Goal: Task Accomplishment & Management: Manage account settings

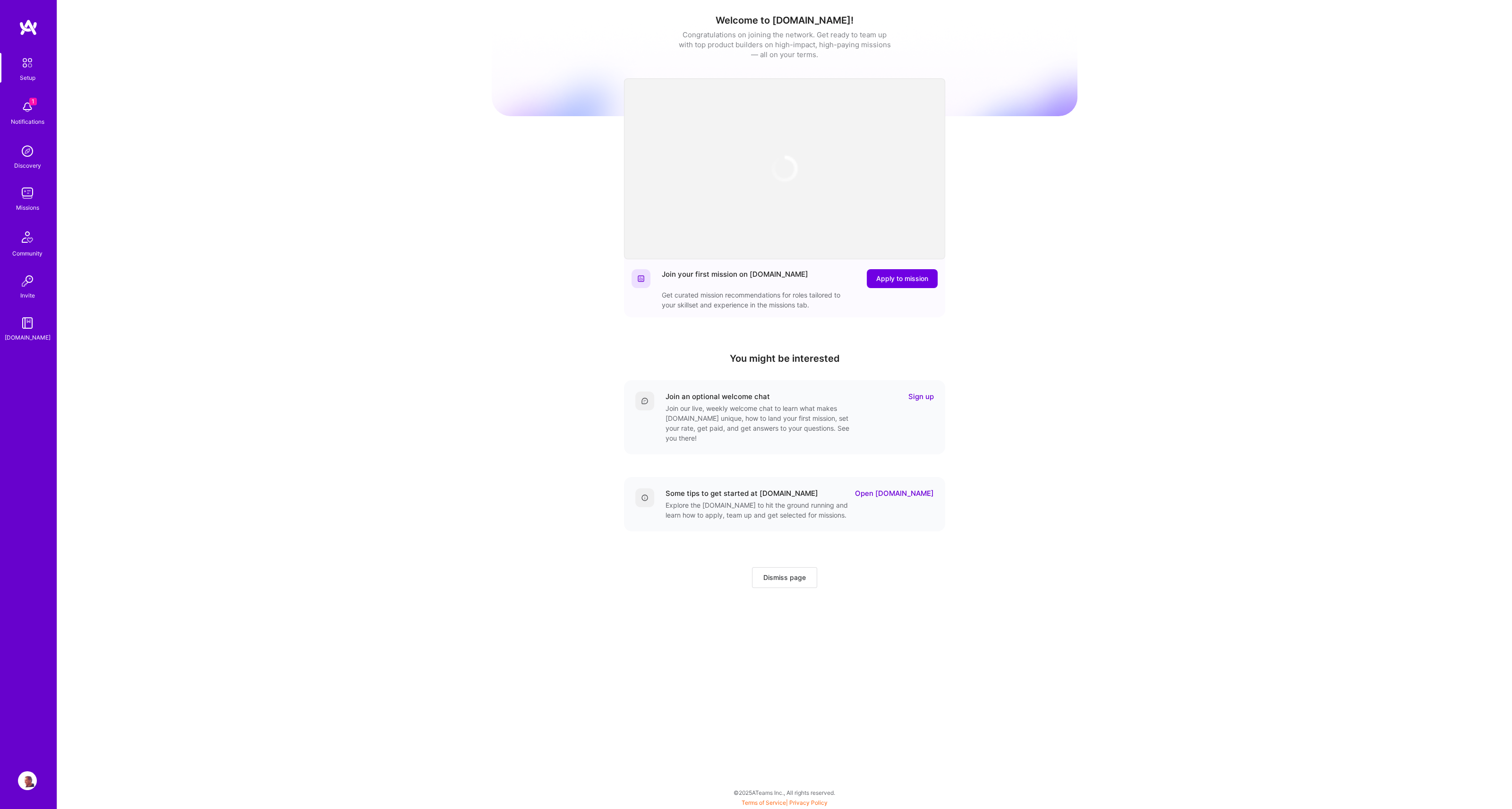
click at [0, 753] on div "Setup 1 Notifications Discovery Missions Community Invite A.Guide" at bounding box center [28, 388] width 57 height 740
click at [29, 781] on img at bounding box center [27, 781] width 19 height 19
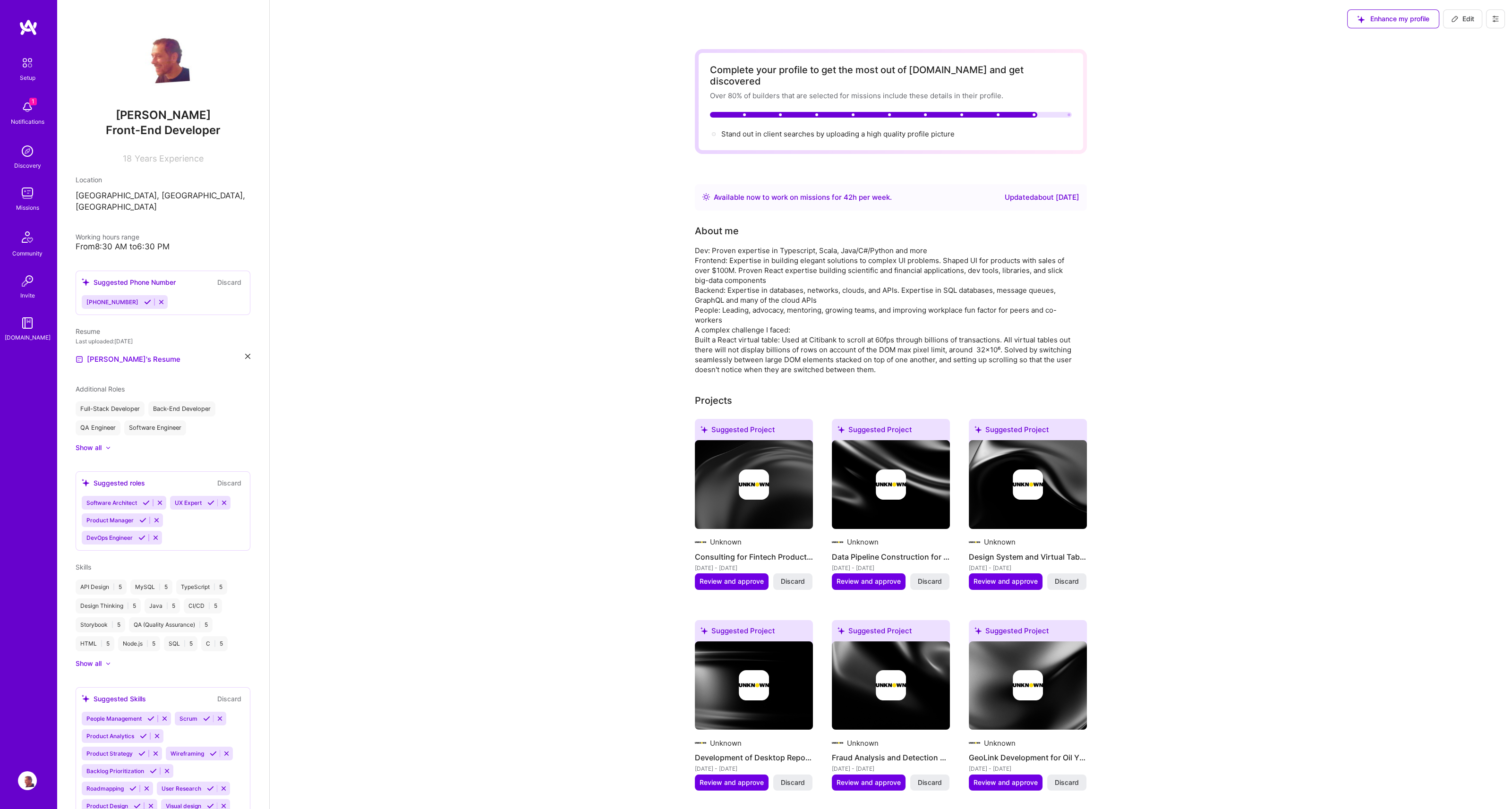
click at [92, 659] on div "Show all" at bounding box center [88, 664] width 26 height 9
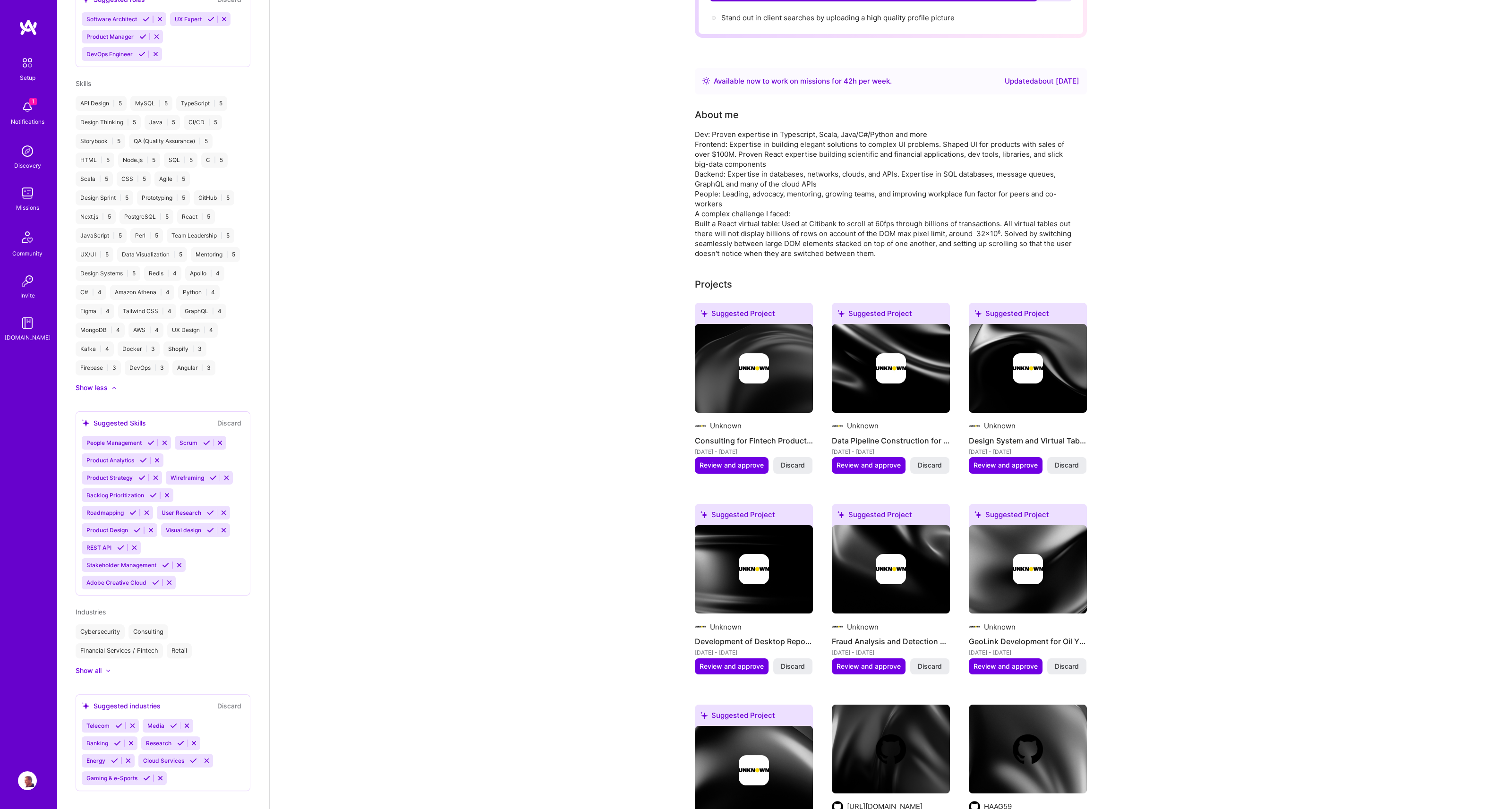
scroll to position [121, 0]
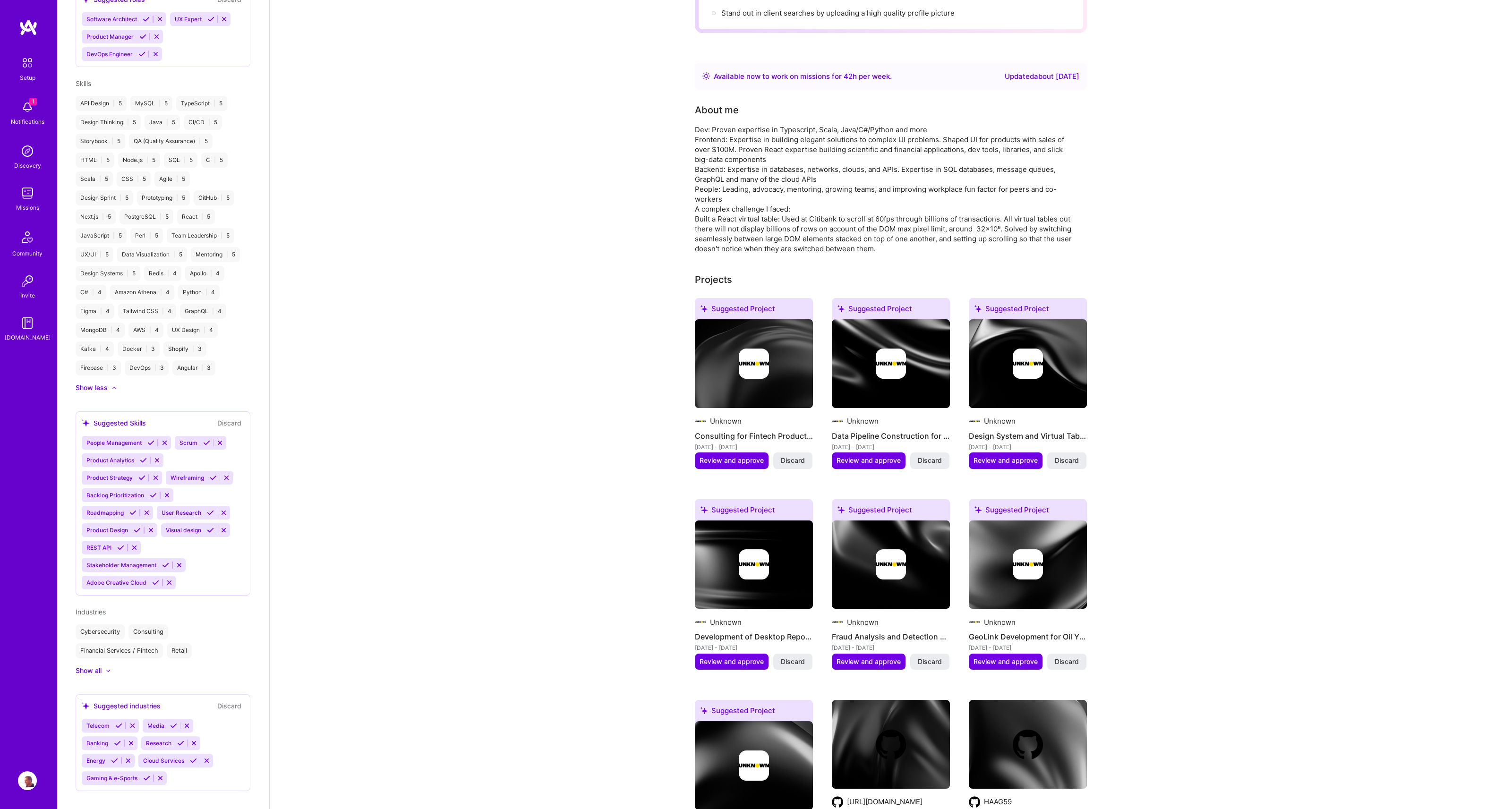
click at [187, 440] on span "Scrum" at bounding box center [188, 443] width 18 height 7
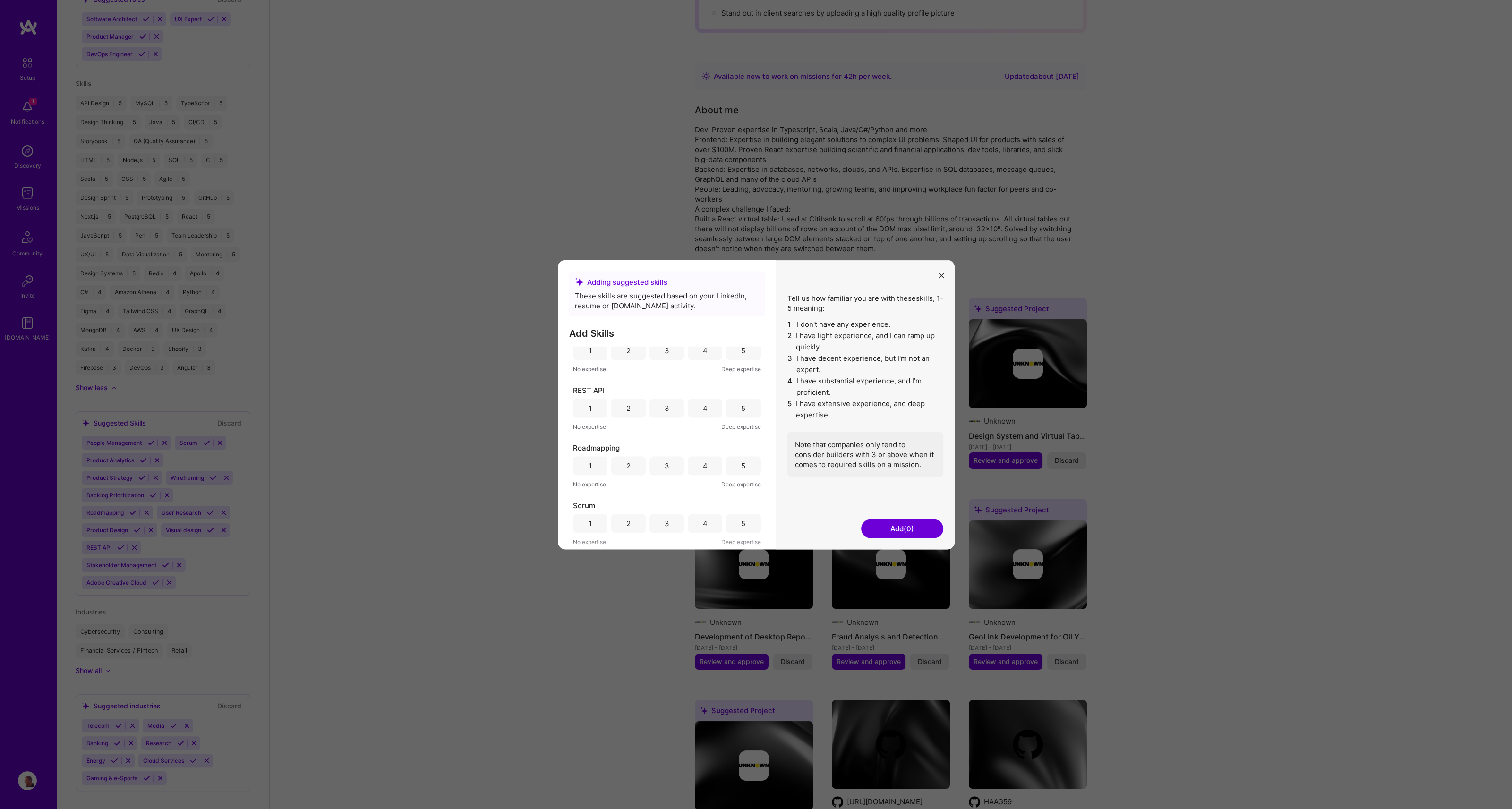
scroll to position [320, 0]
click at [737, 402] on div "5" at bounding box center [743, 394] width 35 height 19
click at [741, 457] on div "5" at bounding box center [743, 457] width 4 height 10
click at [745, 405] on div "5" at bounding box center [743, 399] width 35 height 19
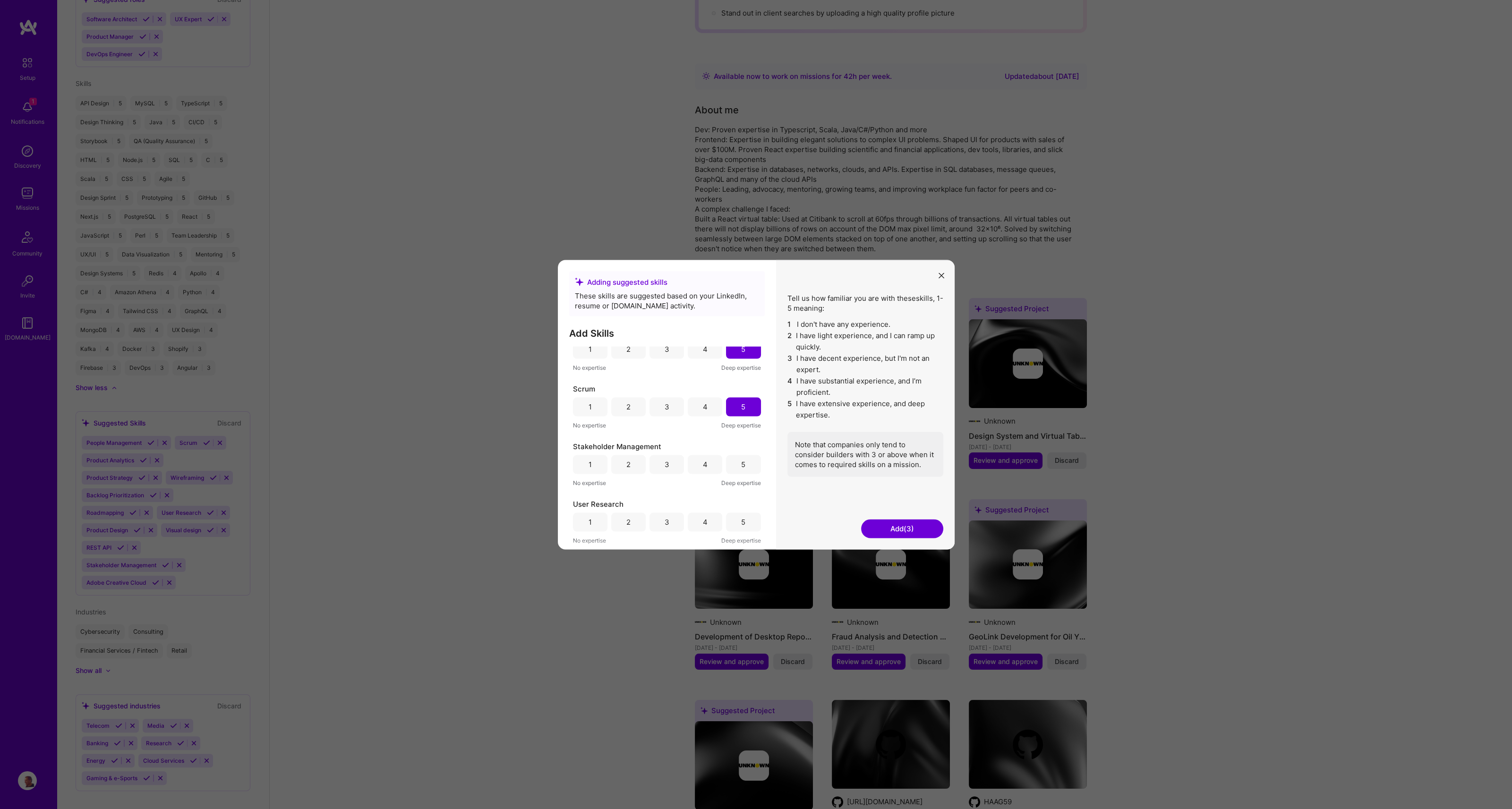
scroll to position [441, 0]
click at [738, 452] on div "5" at bounding box center [743, 447] width 35 height 19
click at [667, 411] on div "3" at bounding box center [667, 411] width 5 height 10
click at [670, 416] on div "3" at bounding box center [667, 411] width 35 height 19
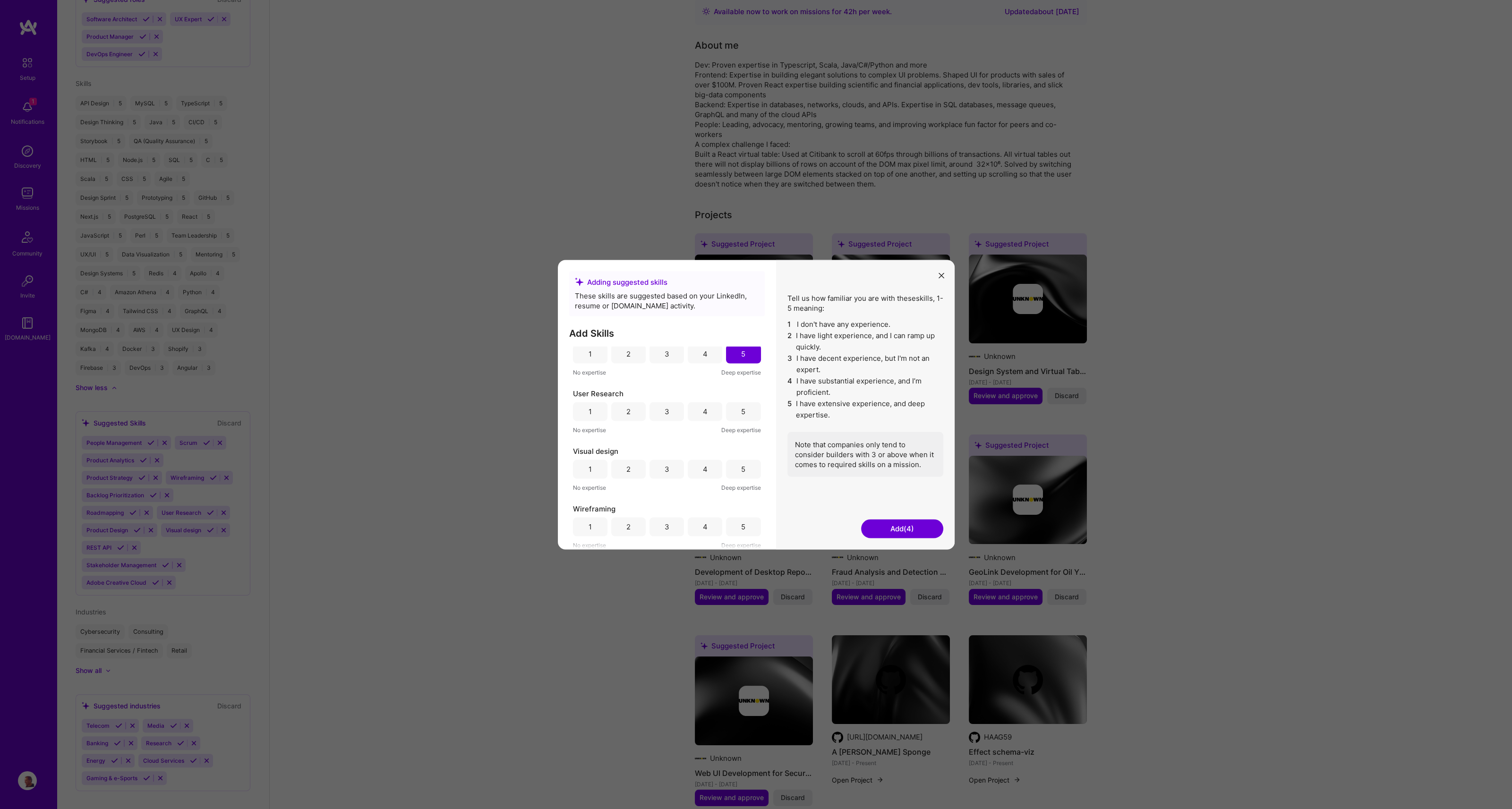
scroll to position [194, 0]
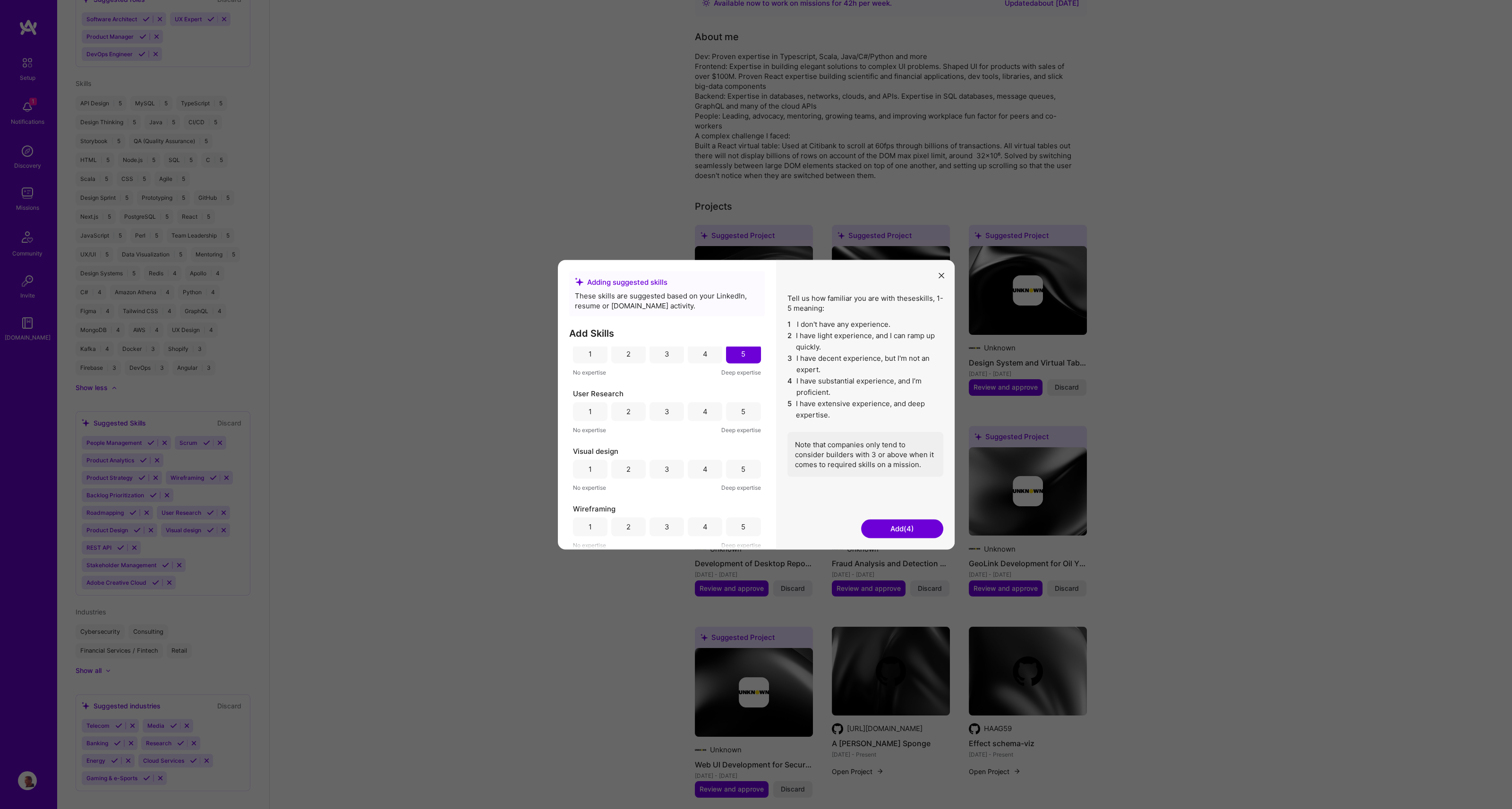
click at [741, 524] on div "5" at bounding box center [743, 527] width 4 height 10
click at [741, 461] on div "5" at bounding box center [743, 463] width 4 height 10
click at [741, 449] on div "5" at bounding box center [743, 446] width 4 height 10
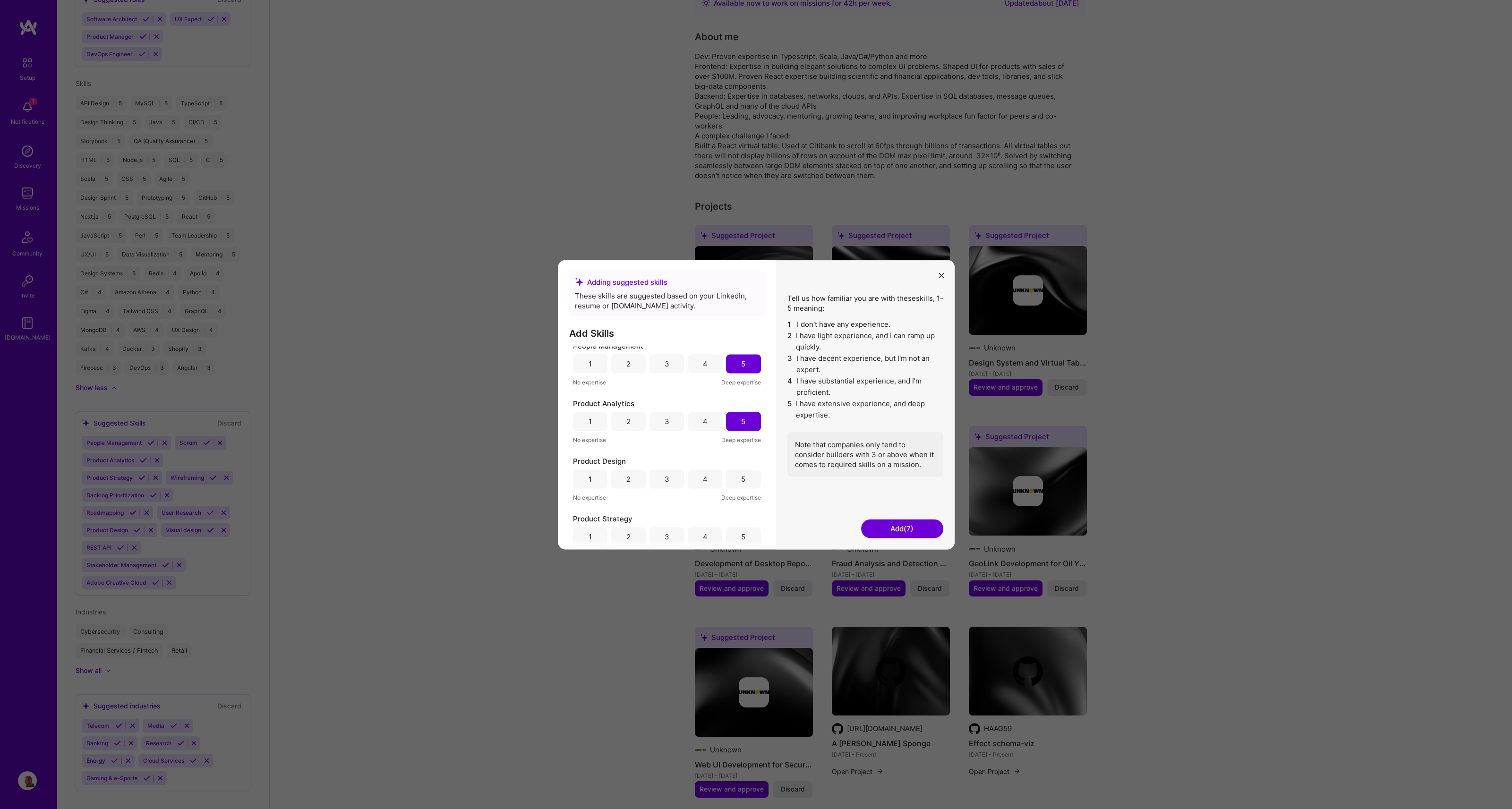
scroll to position [138, 0]
click at [729, 465] on div "5" at bounding box center [743, 461] width 35 height 19
click at [733, 424] on div "5" at bounding box center [743, 427] width 35 height 19
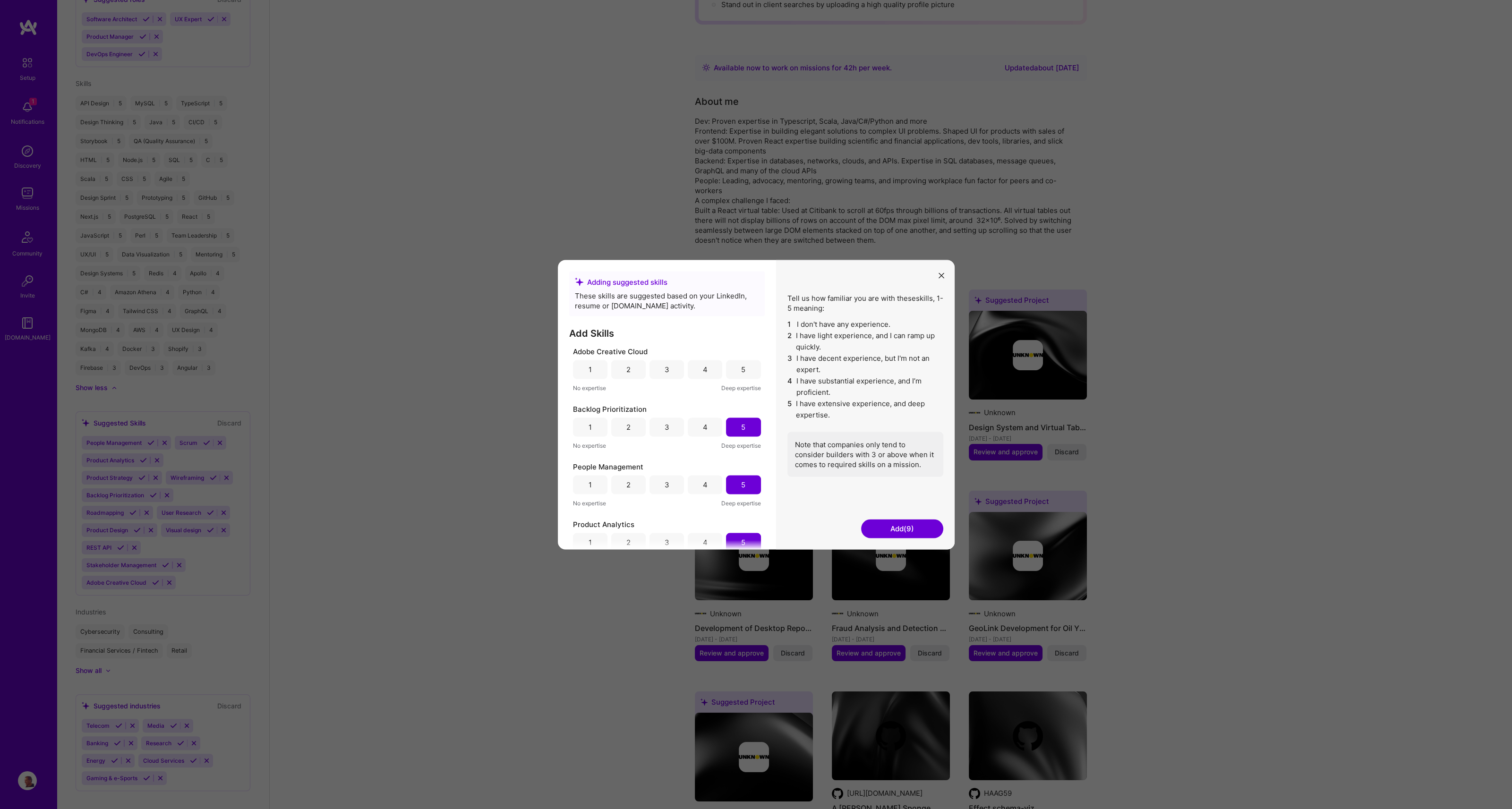
scroll to position [126, 0]
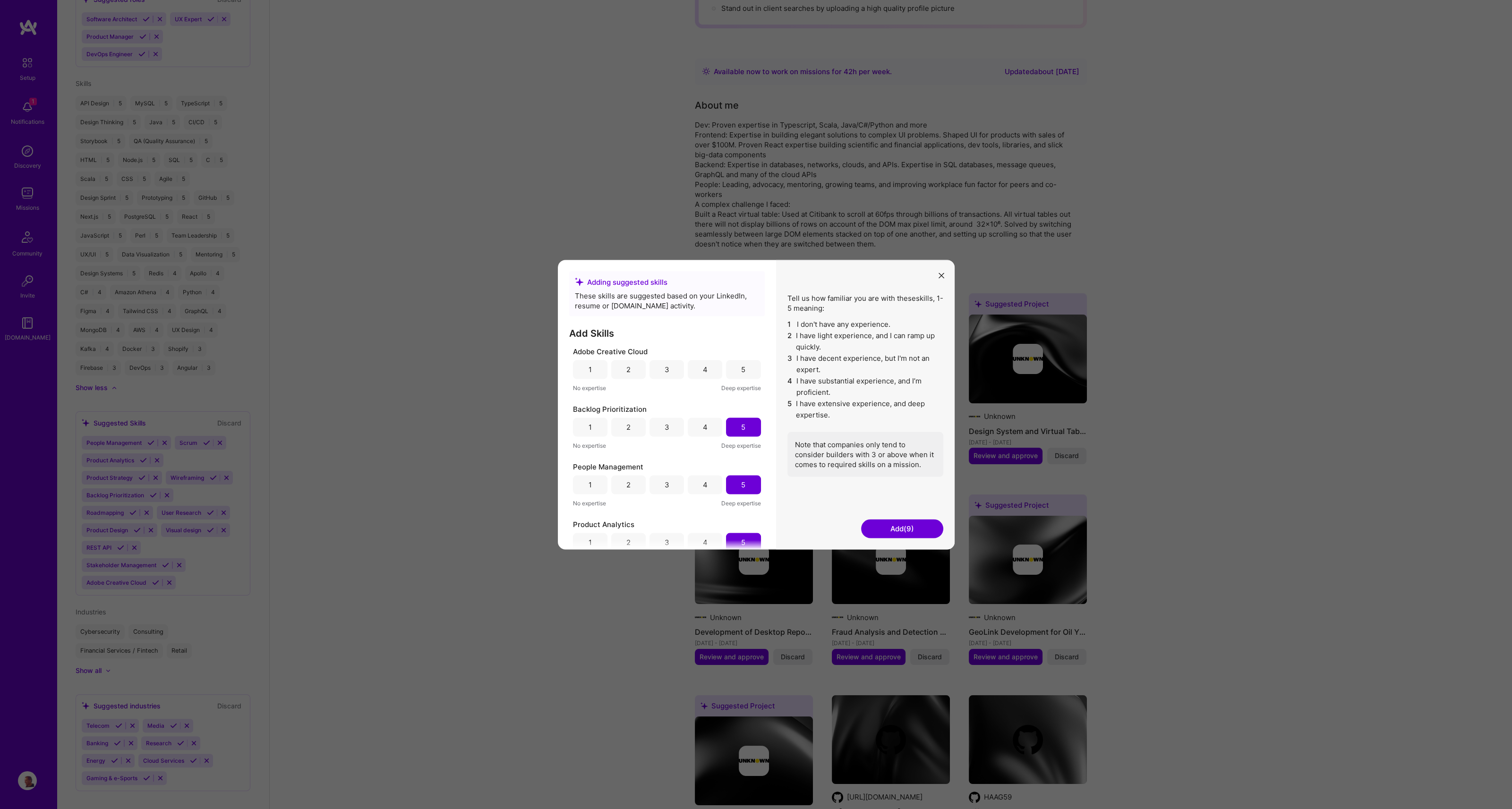
click at [870, 529] on button "Add (9)" at bounding box center [902, 529] width 82 height 19
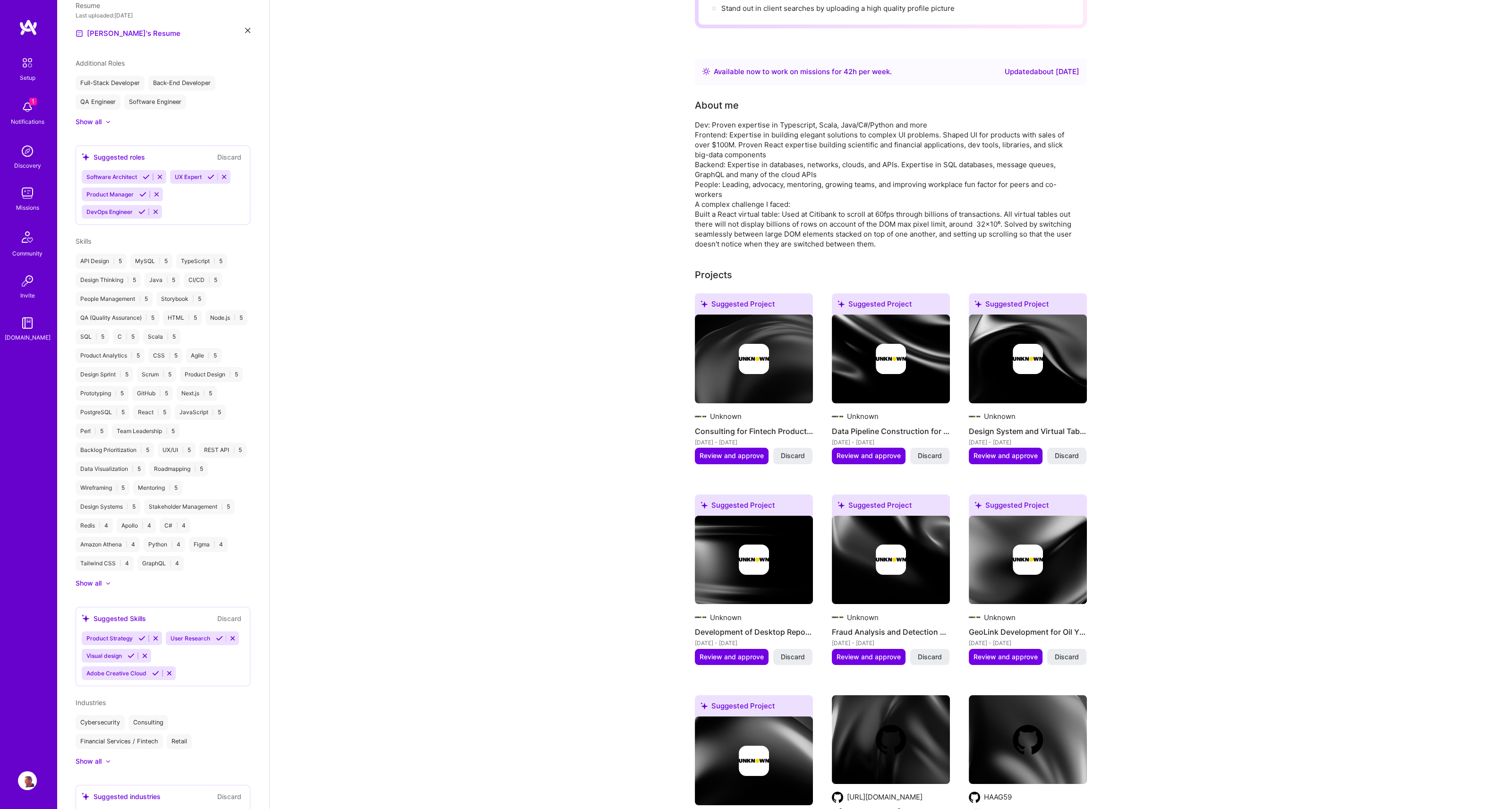
scroll to position [417, 0]
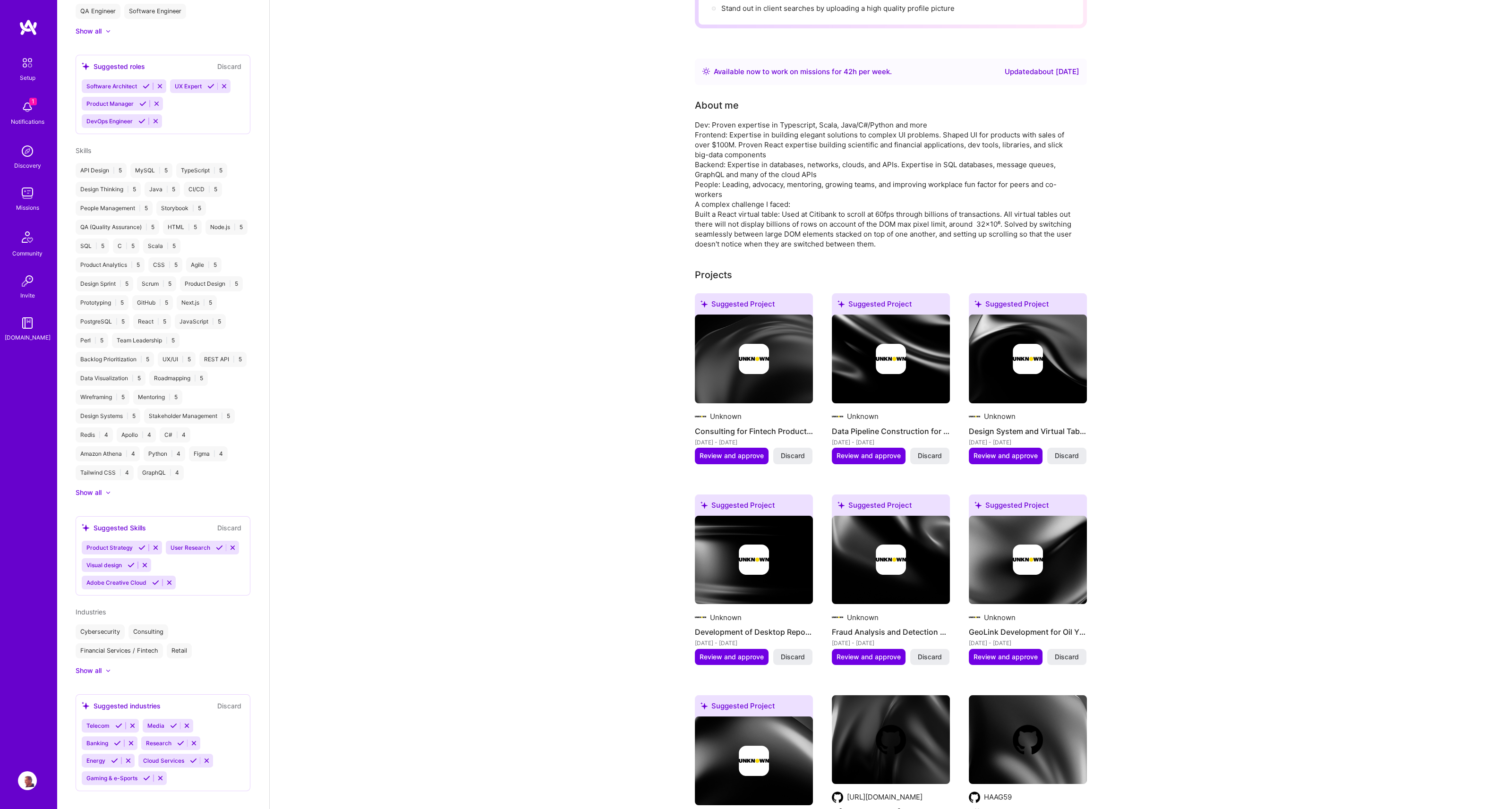
click at [26, 102] on img at bounding box center [27, 107] width 19 height 19
click at [29, 775] on img at bounding box center [27, 781] width 19 height 19
click at [22, 780] on img at bounding box center [27, 781] width 19 height 19
click at [26, 779] on img at bounding box center [27, 781] width 19 height 19
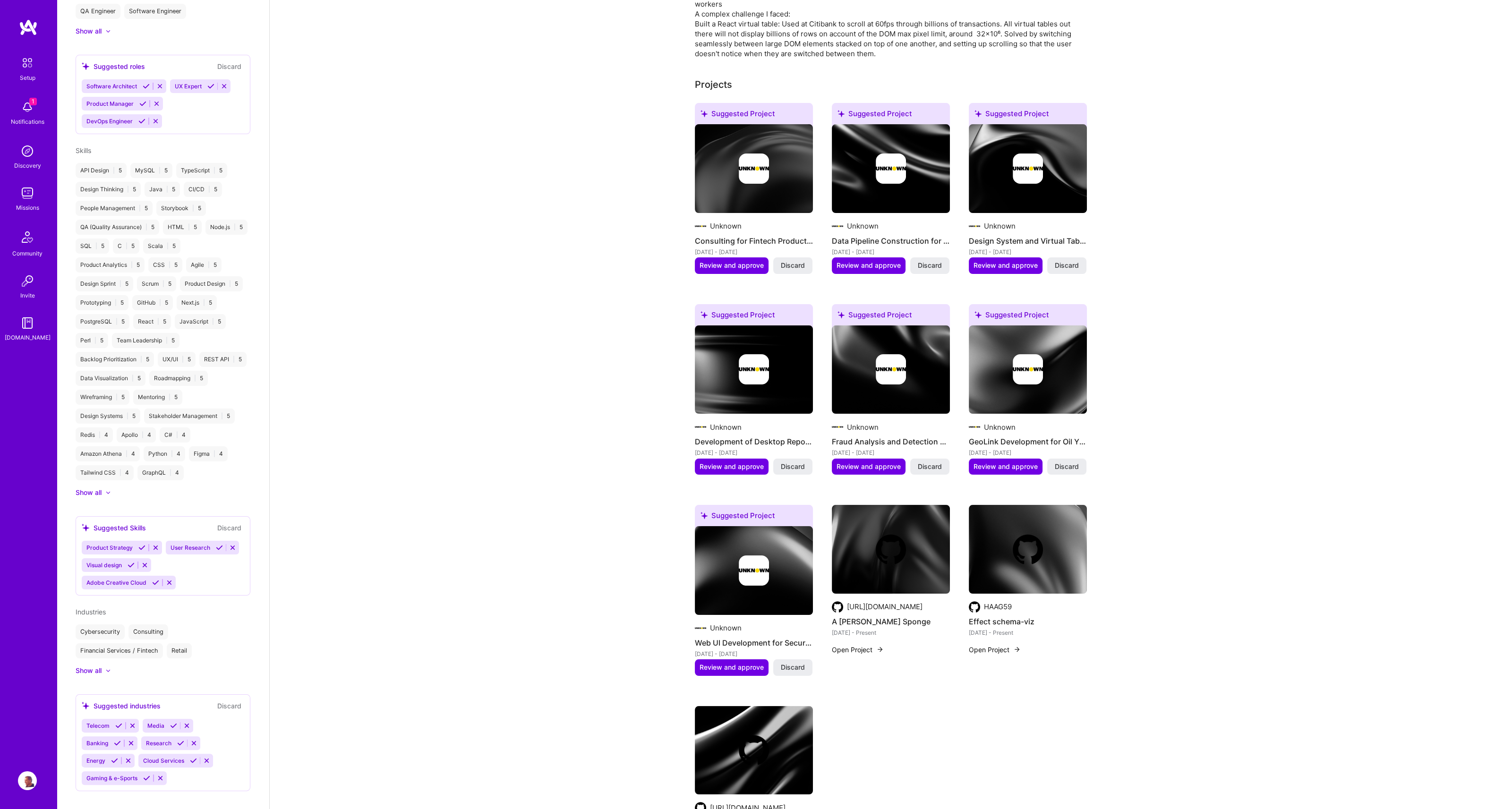
scroll to position [376, 0]
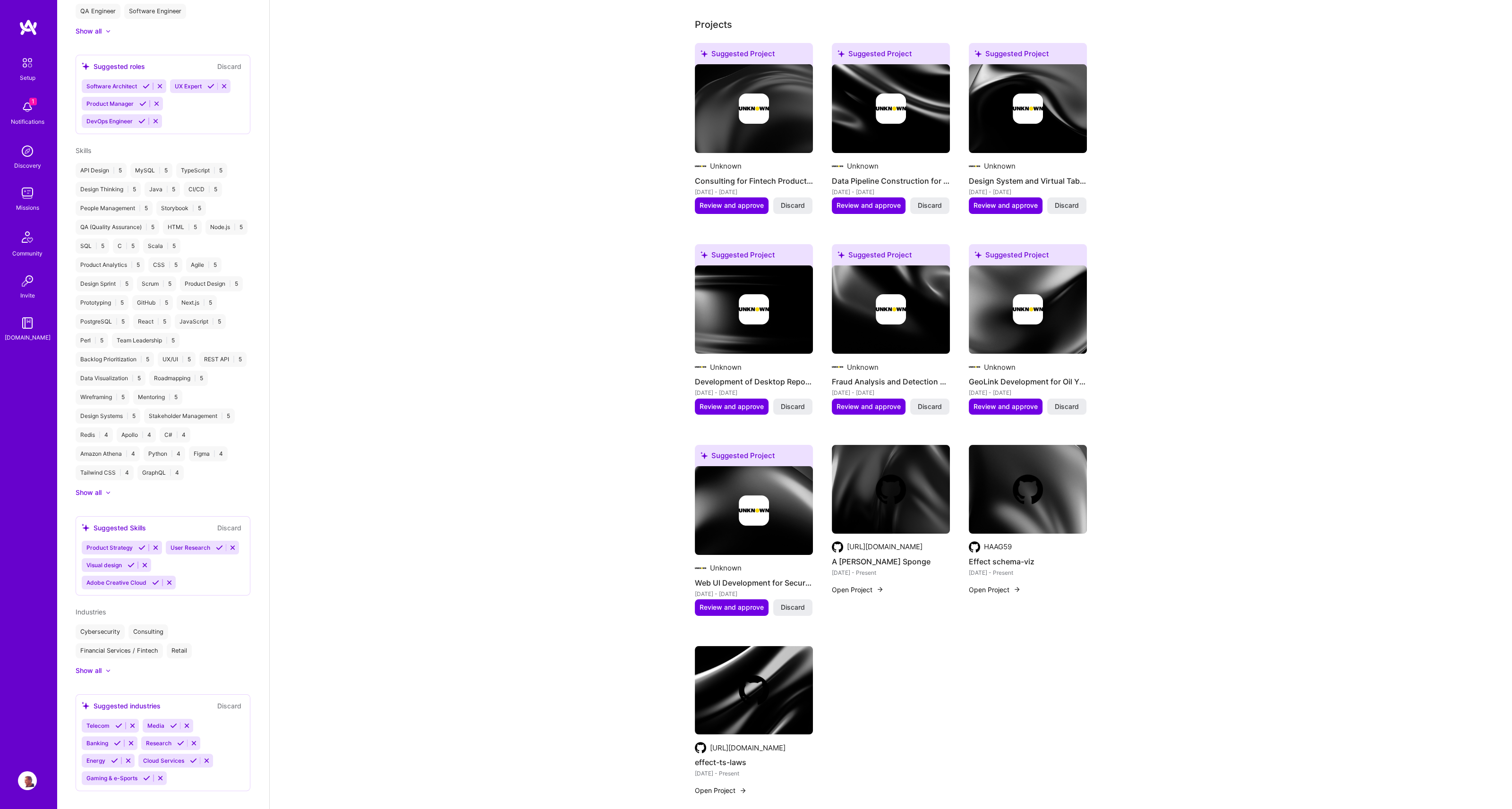
click at [27, 783] on img at bounding box center [27, 781] width 19 height 19
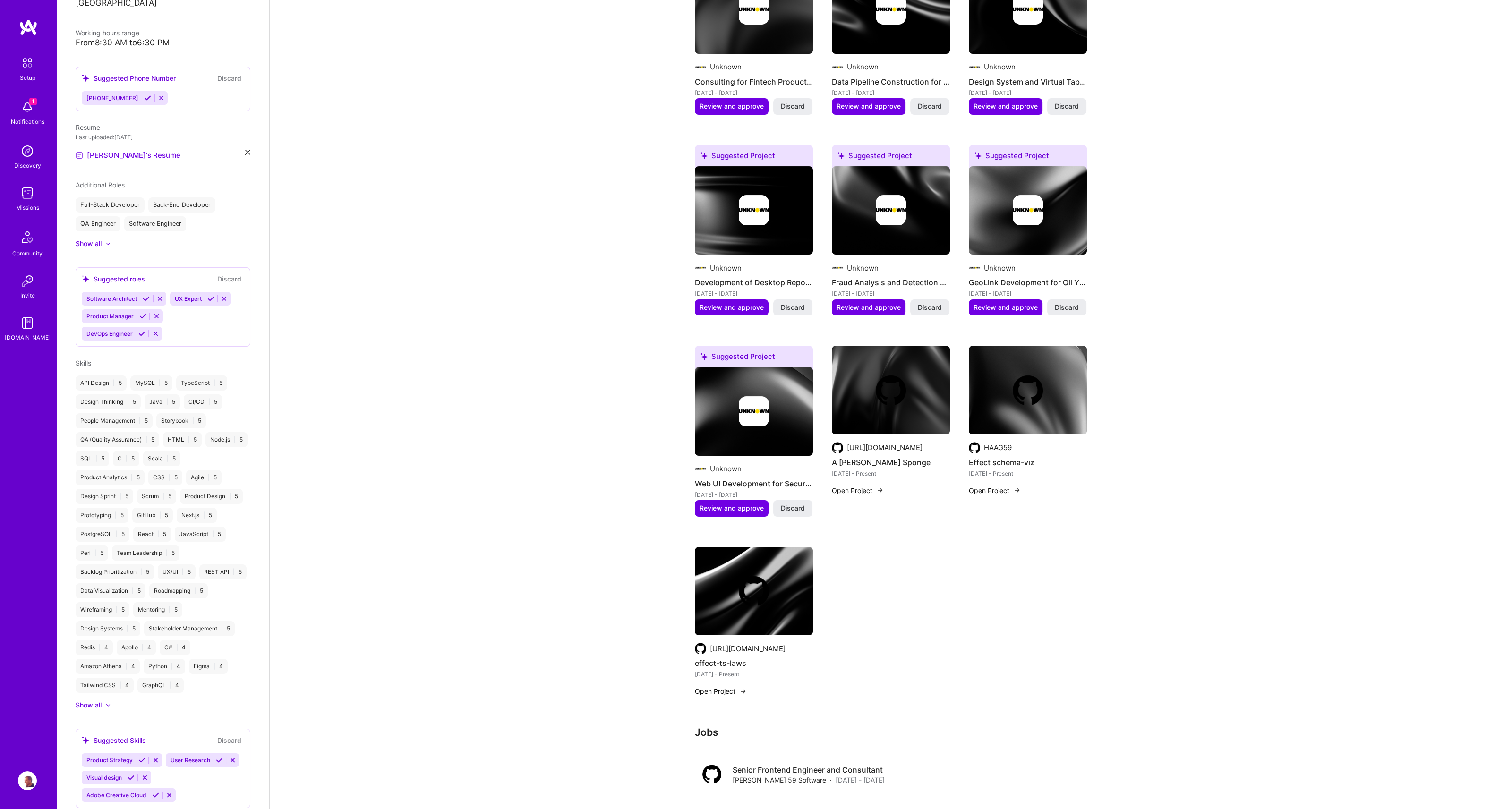
scroll to position [479, 0]
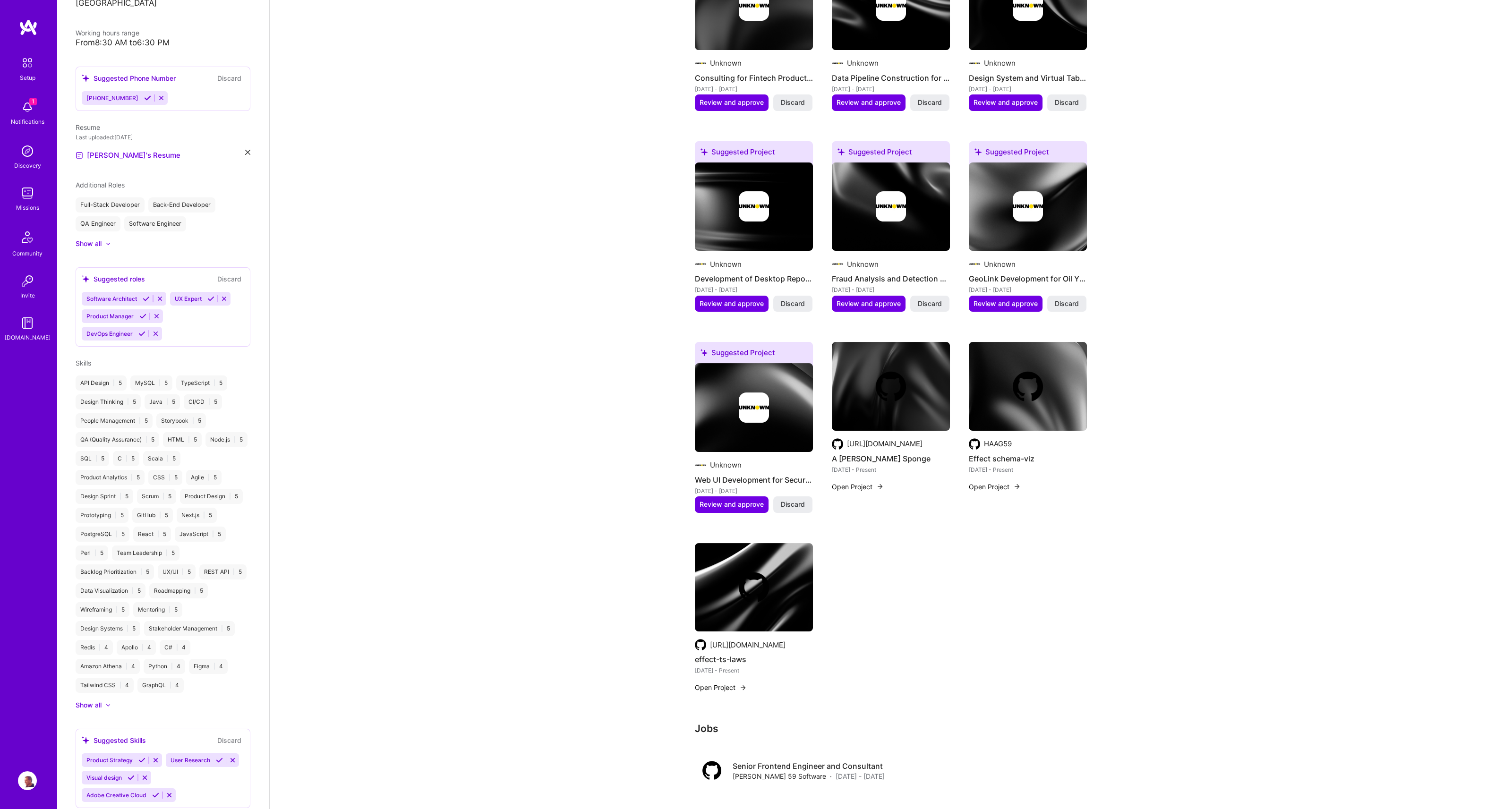
click at [31, 780] on img at bounding box center [27, 781] width 19 height 19
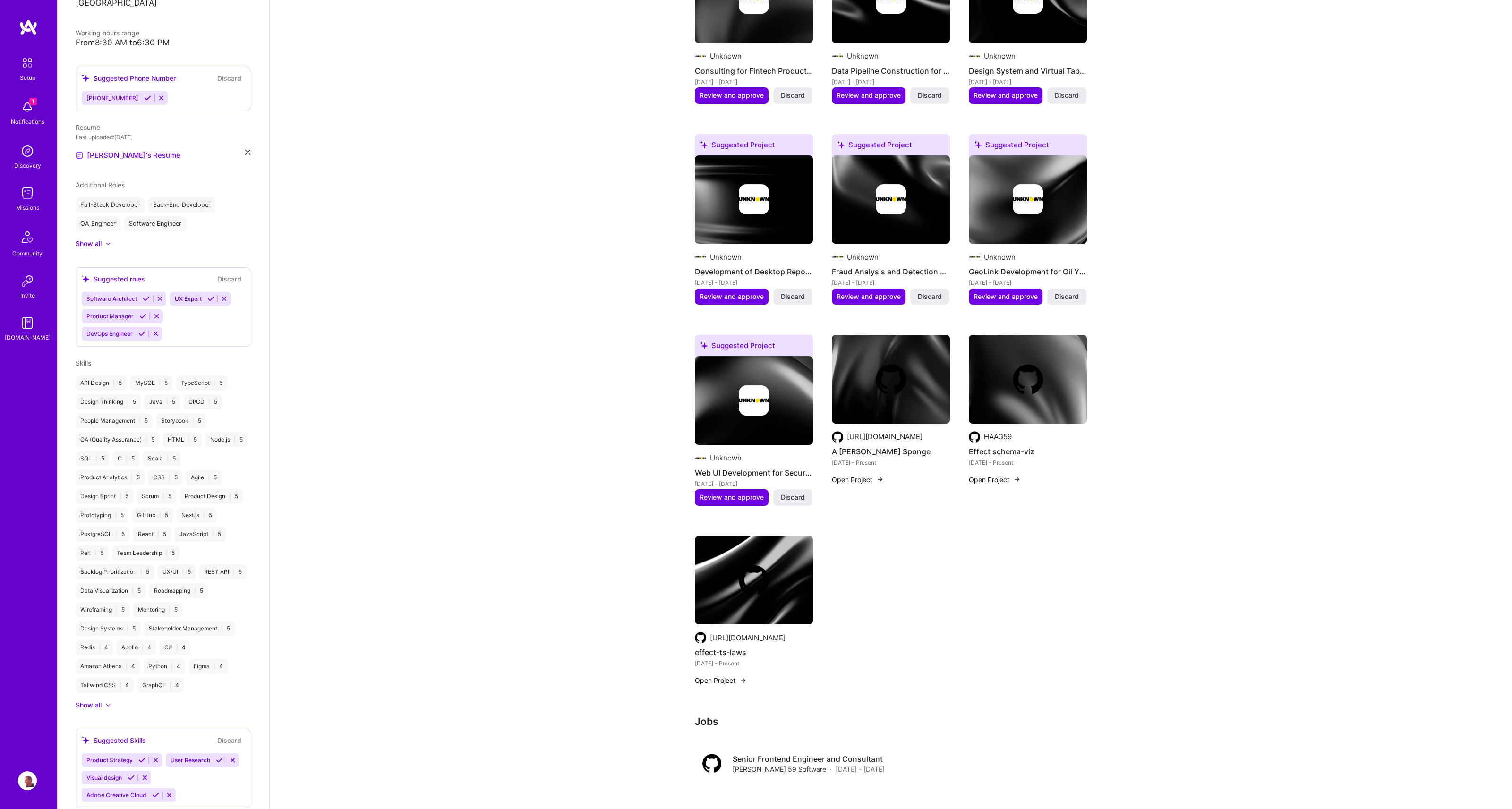
scroll to position [494, 0]
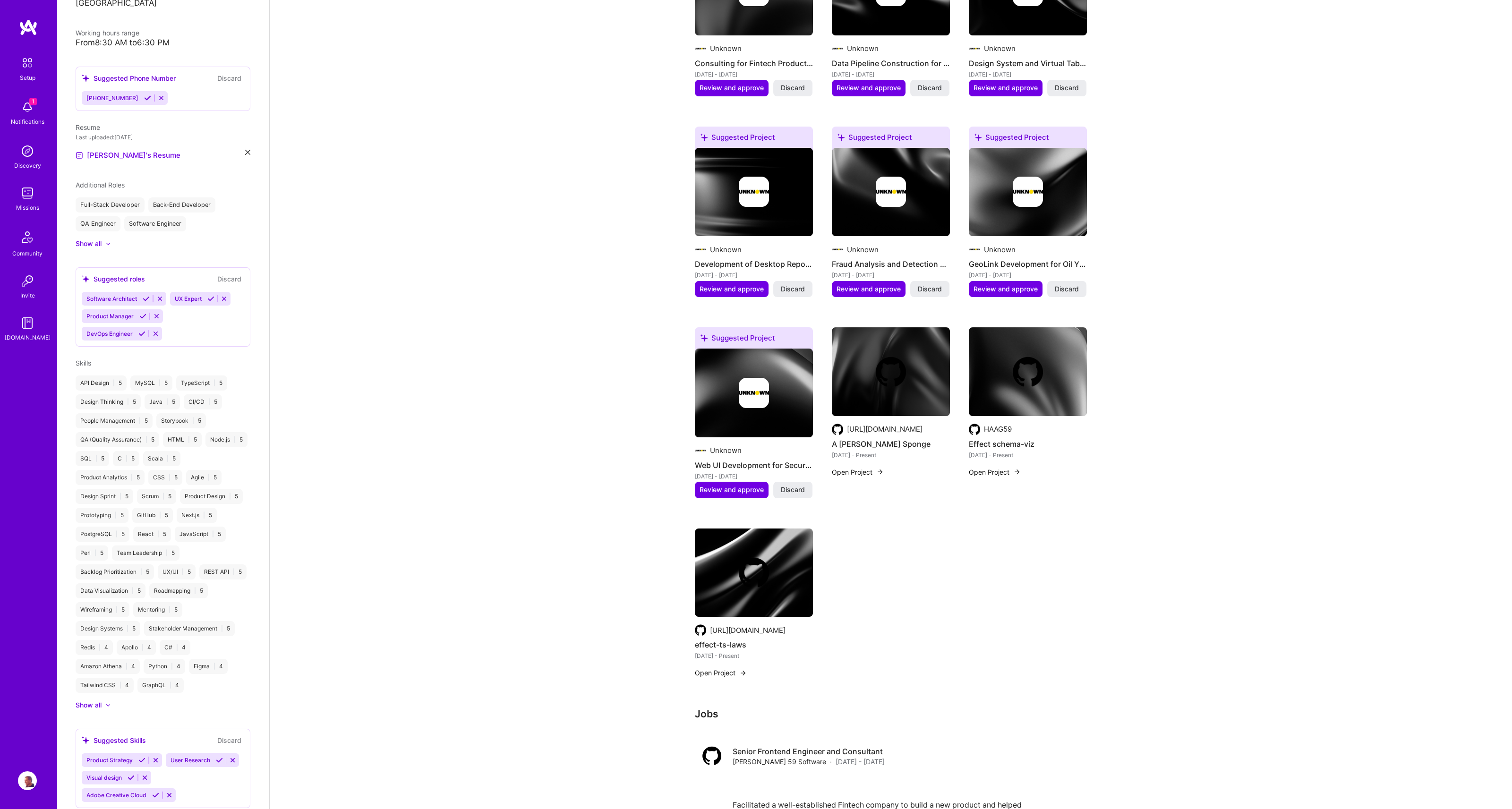
click at [28, 777] on img at bounding box center [27, 781] width 19 height 19
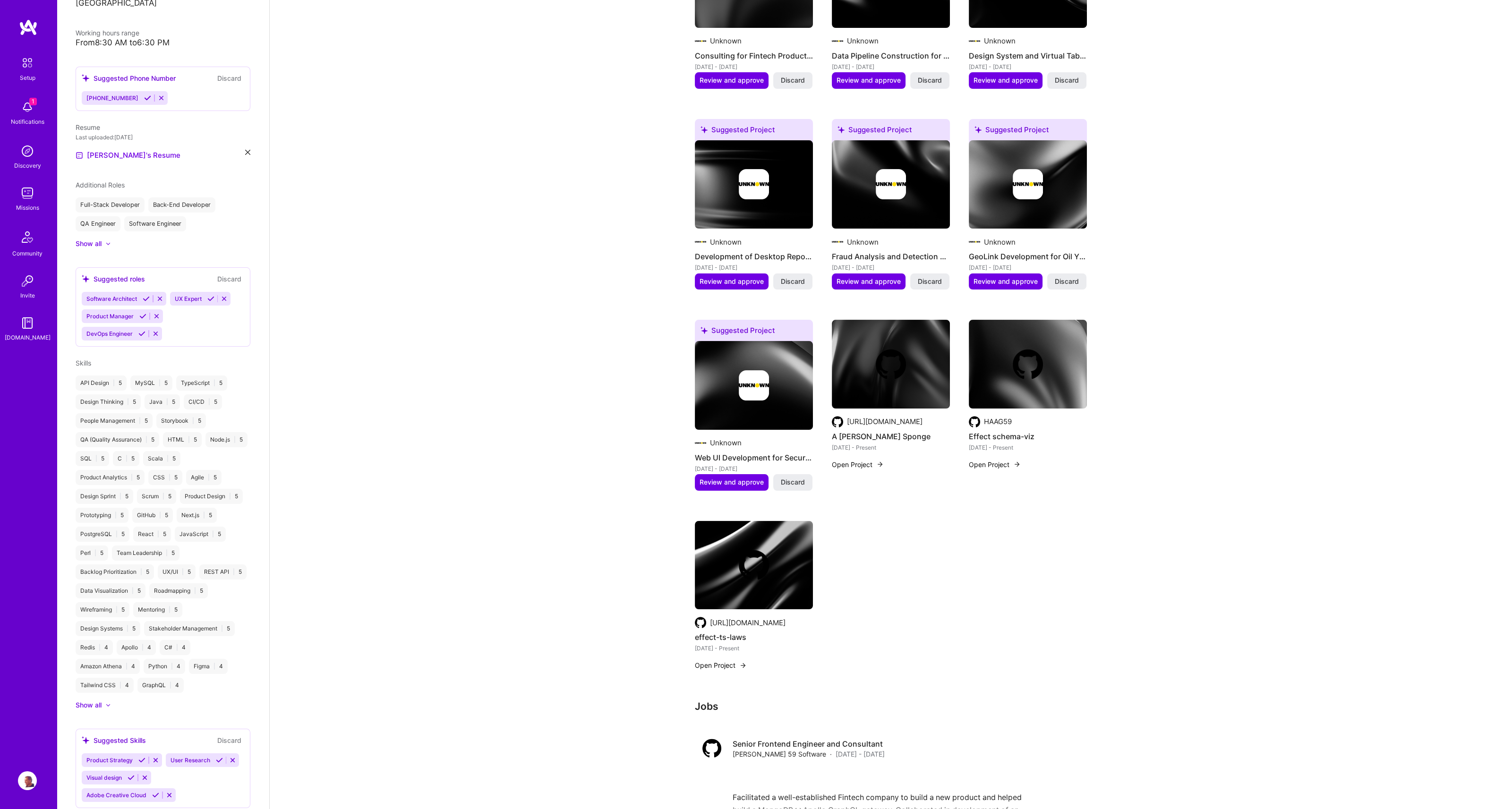
scroll to position [504, 0]
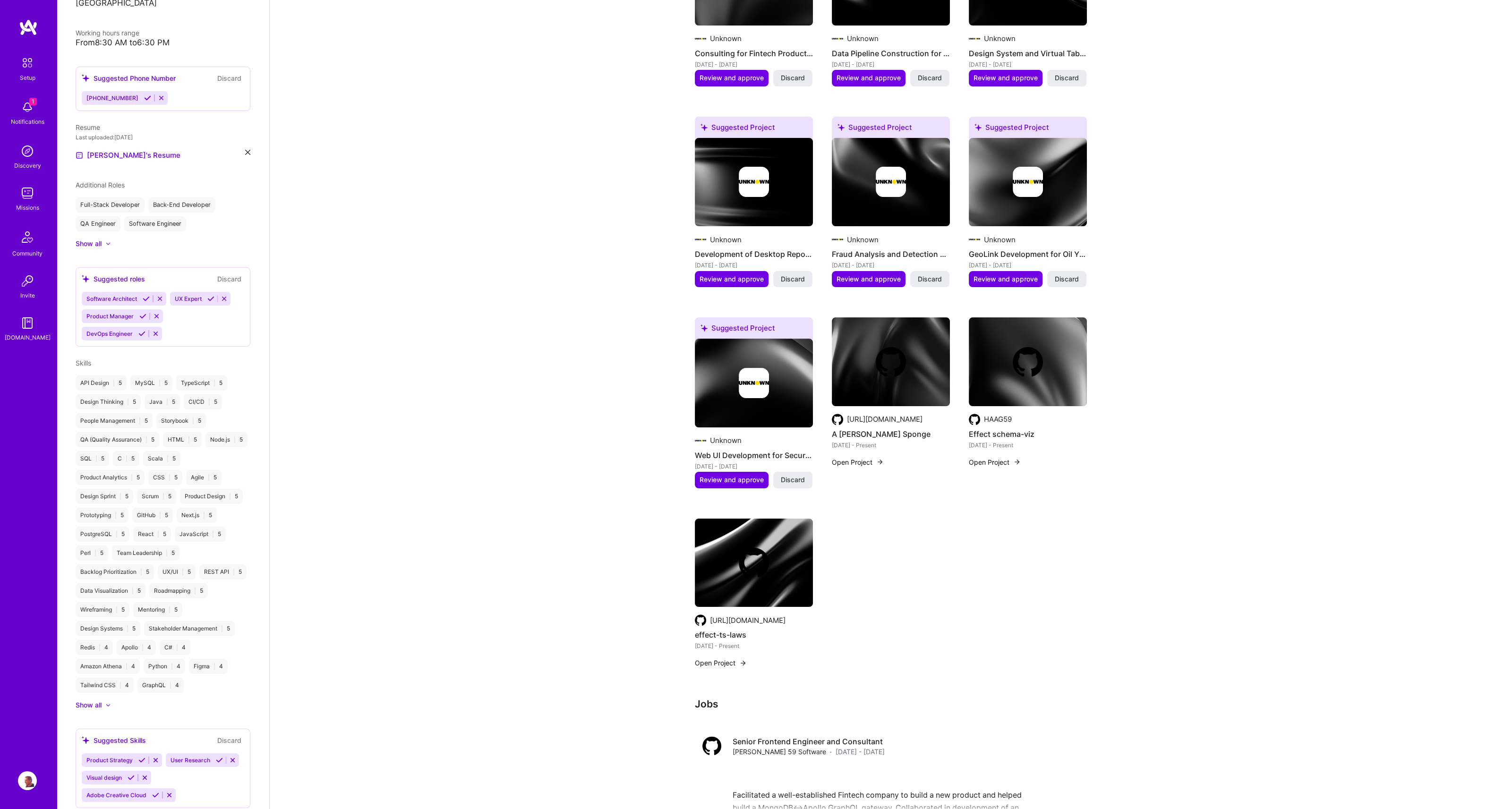
click at [29, 780] on img at bounding box center [27, 781] width 19 height 19
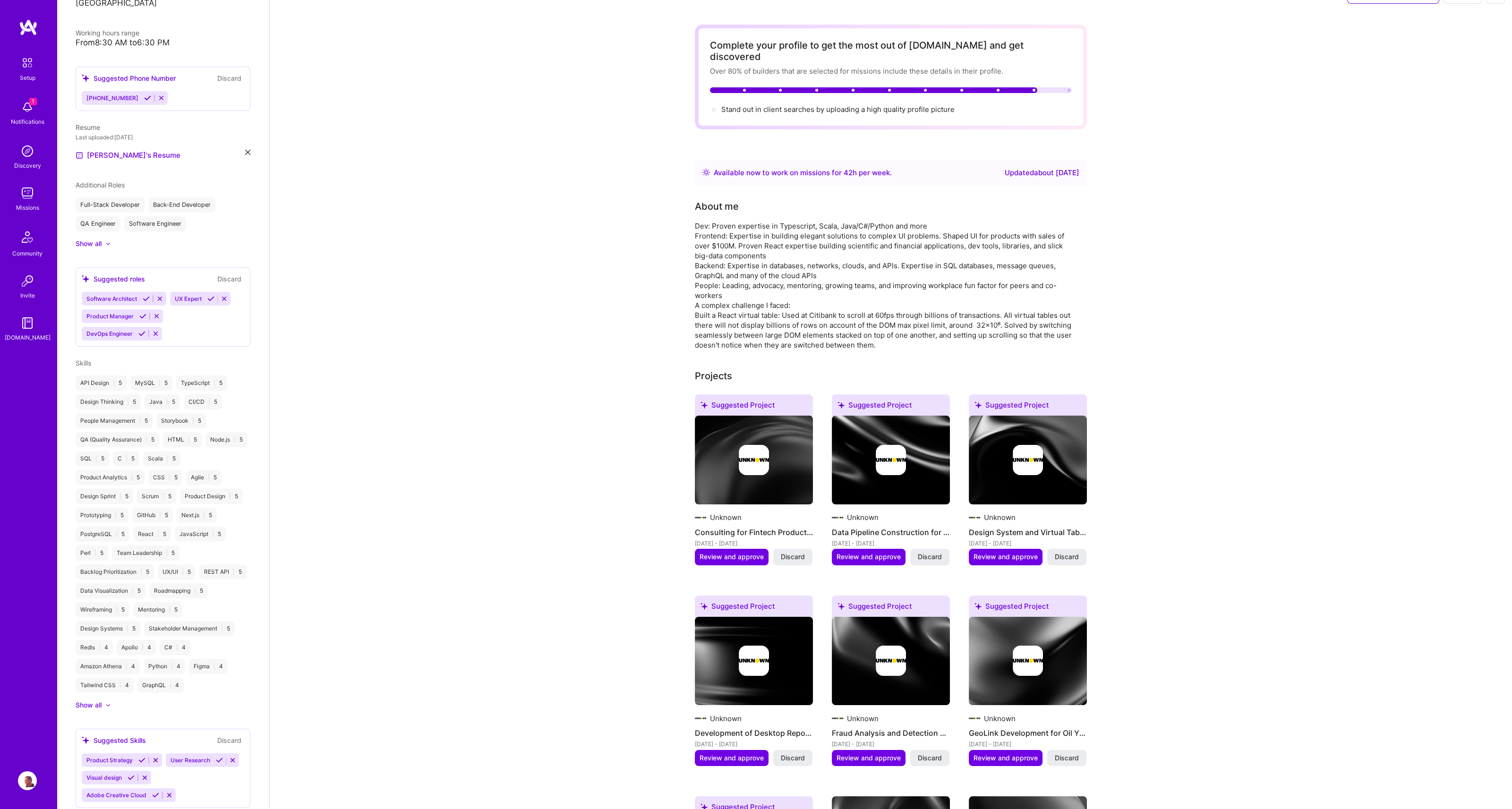
scroll to position [0, 0]
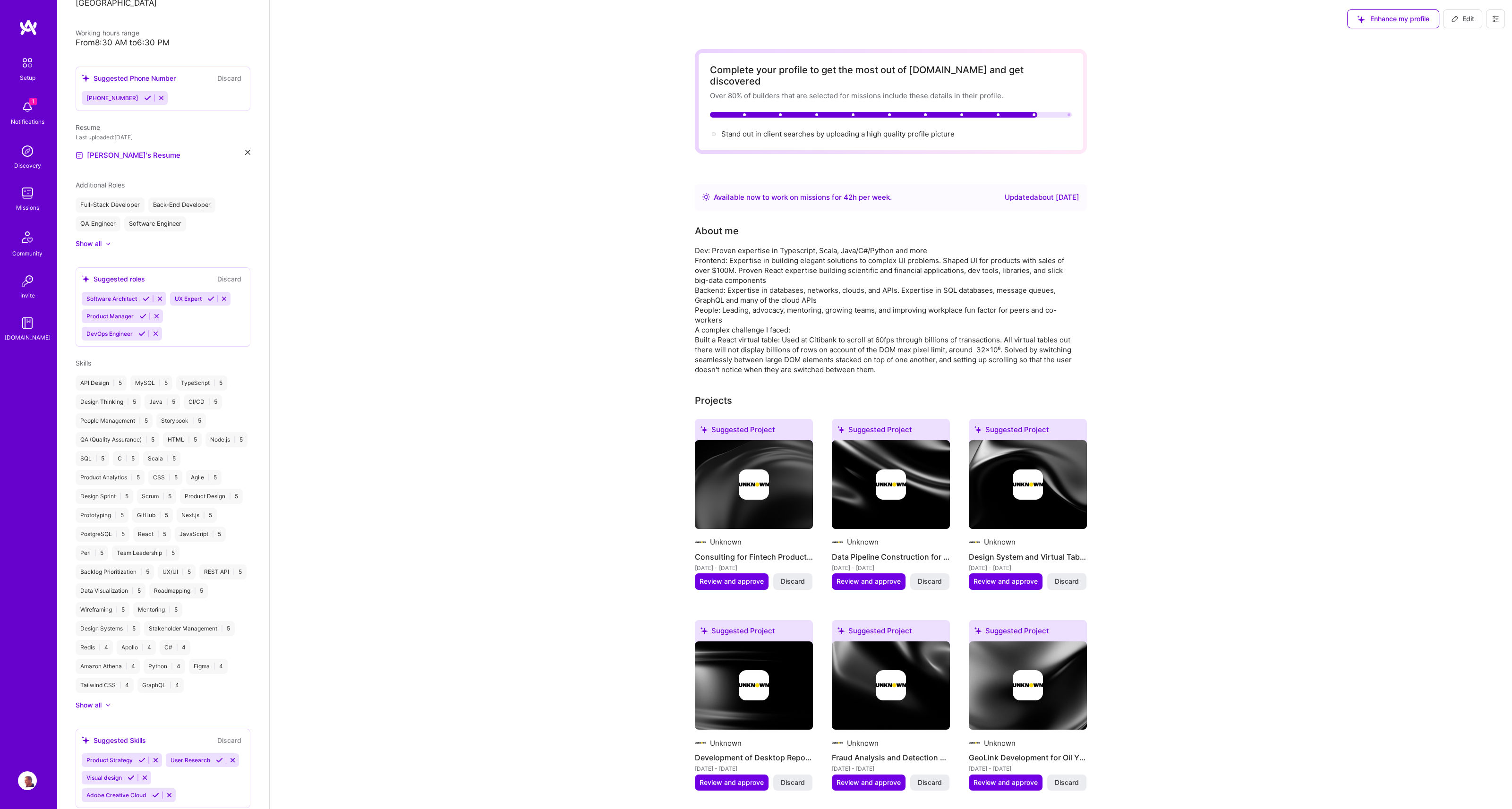
click at [1493, 23] on button at bounding box center [1495, 18] width 19 height 19
click at [1454, 85] on button "Log Out" at bounding box center [1469, 88] width 71 height 24
